Goal: Use online tool/utility: Use online tool/utility

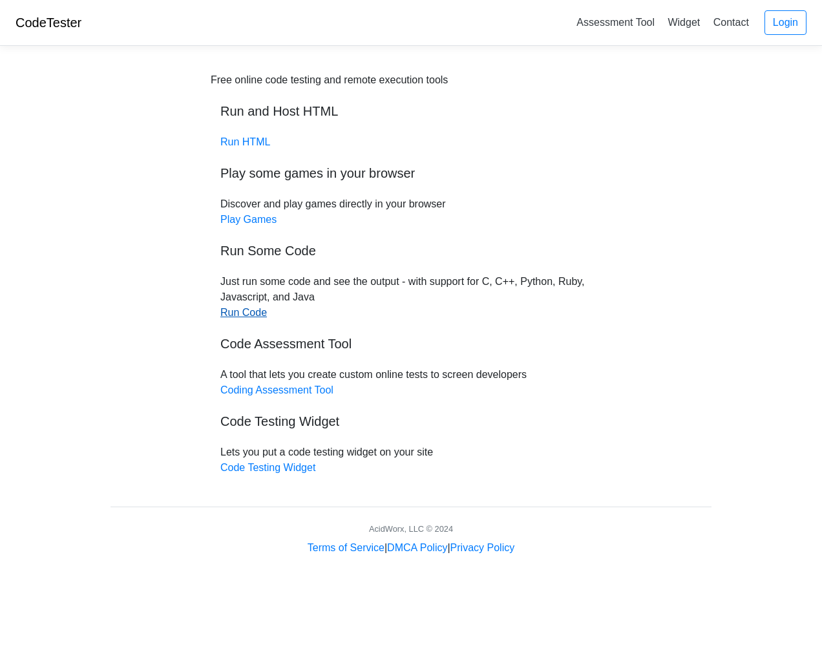
click at [233, 310] on link "Run Code" at bounding box center [243, 312] width 47 height 11
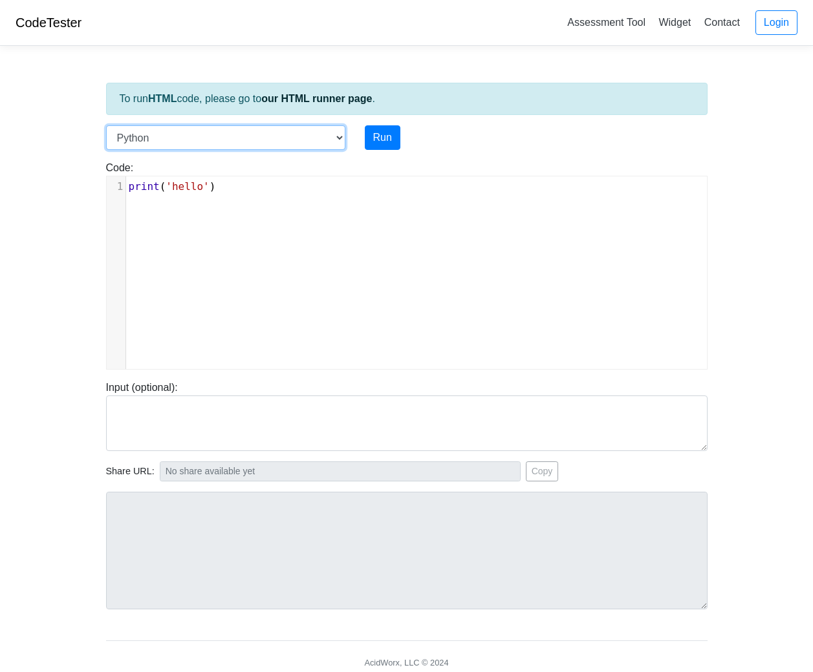
click at [300, 137] on select "C C++ Go Java Javascript Python Ruby" at bounding box center [225, 137] width 239 height 25
select select "c"
click at [106, 125] on select "C C++ Go Java Javascript Python Ruby" at bounding box center [225, 137] width 239 height 25
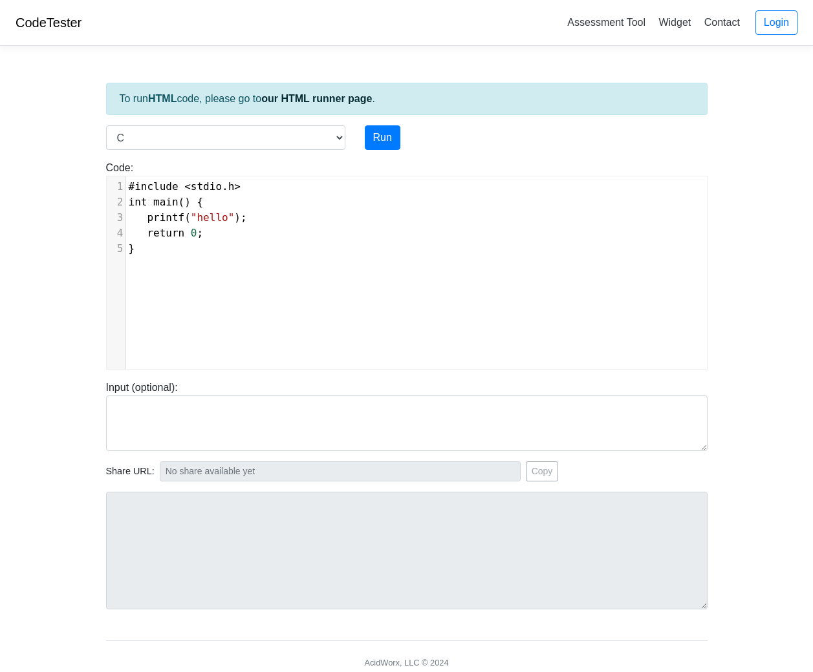
scroll to position [5, 0]
type textarea "#include <stdio.h> int main() { printf("hello"); return 0; }"
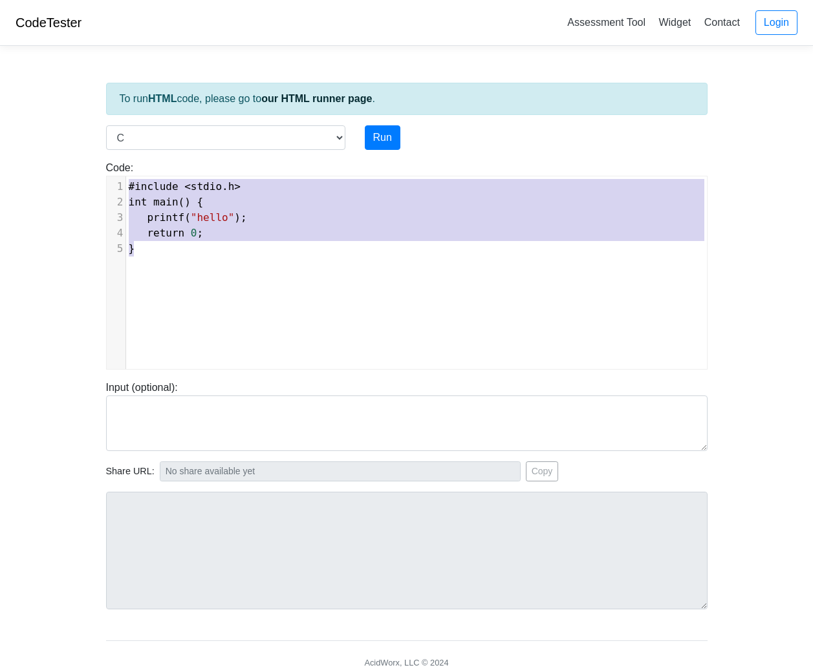
drag, startPoint x: 178, startPoint y: 255, endPoint x: 120, endPoint y: 181, distance: 94.3
click at [126, 181] on div "1 #include < stdio . h > 2 int main () { 3 printf ( "hello" ); 4 return 0 ; 5 }" at bounding box center [421, 218] width 590 height 78
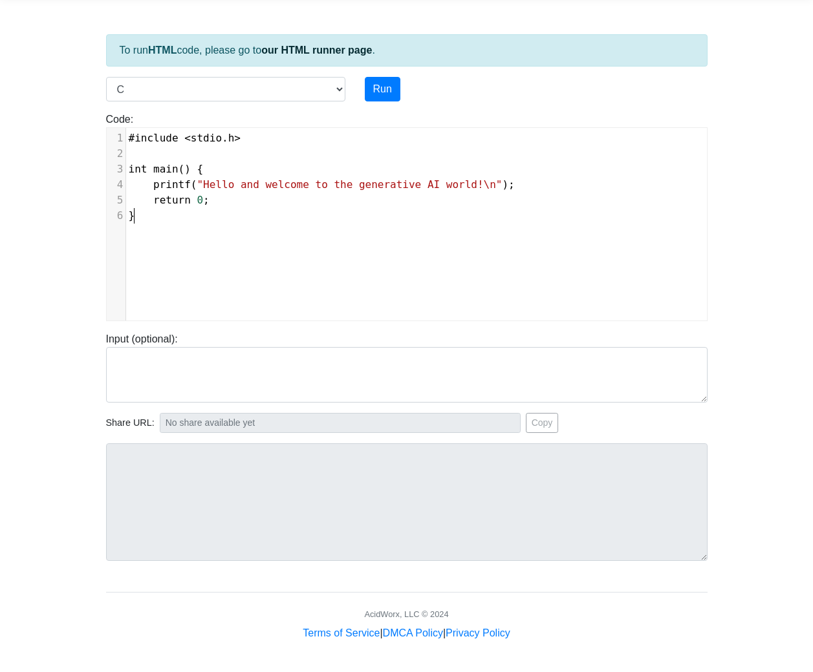
scroll to position [48, 0]
click at [374, 90] on button "Run" at bounding box center [383, 89] width 36 height 25
type input "[URL][DOMAIN_NAME]"
type textarea "Stdout: Hello and welcome to the generative AI world!"
